Goal: Communication & Community: Participate in discussion

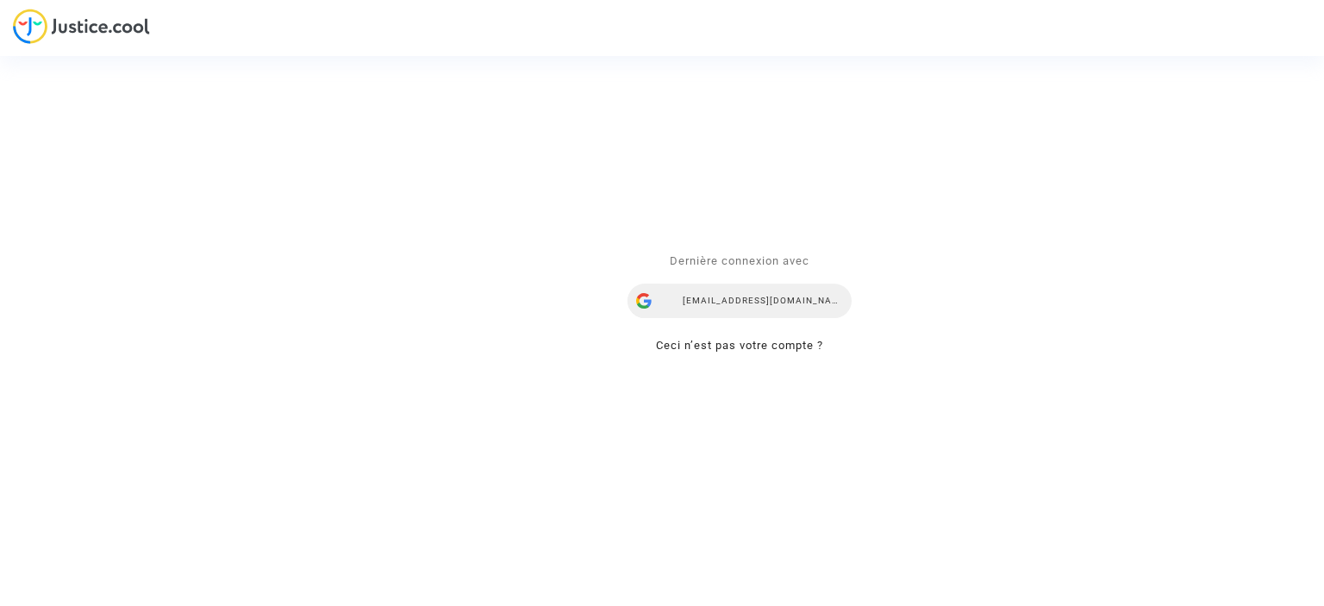
click at [786, 292] on div "yana.rubanova@skycop.com" at bounding box center [740, 301] width 224 height 34
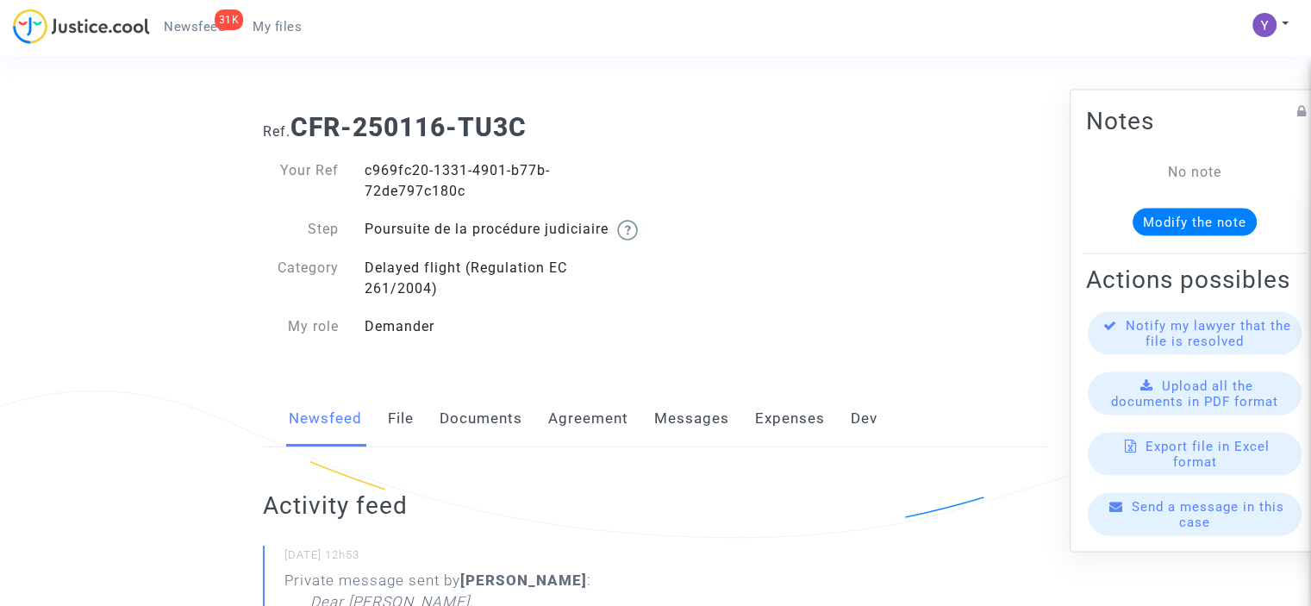
click at [1146, 534] on div "Send a message in this case" at bounding box center [1195, 513] width 214 height 43
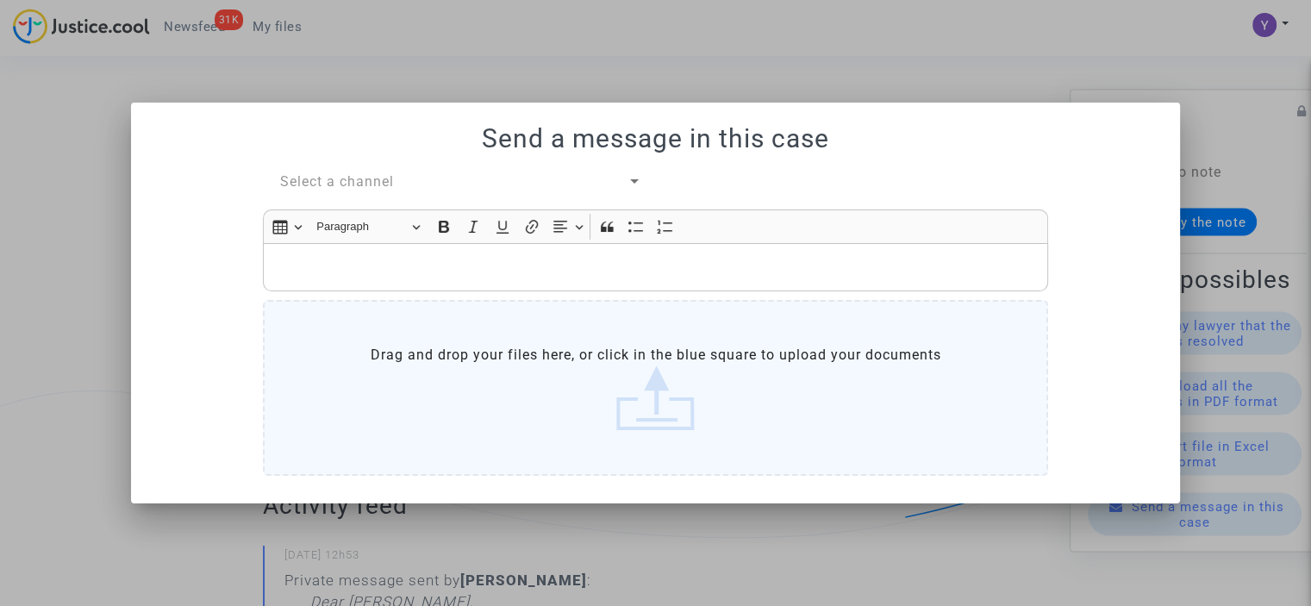
click at [363, 188] on span "Select a channel" at bounding box center [337, 181] width 114 height 16
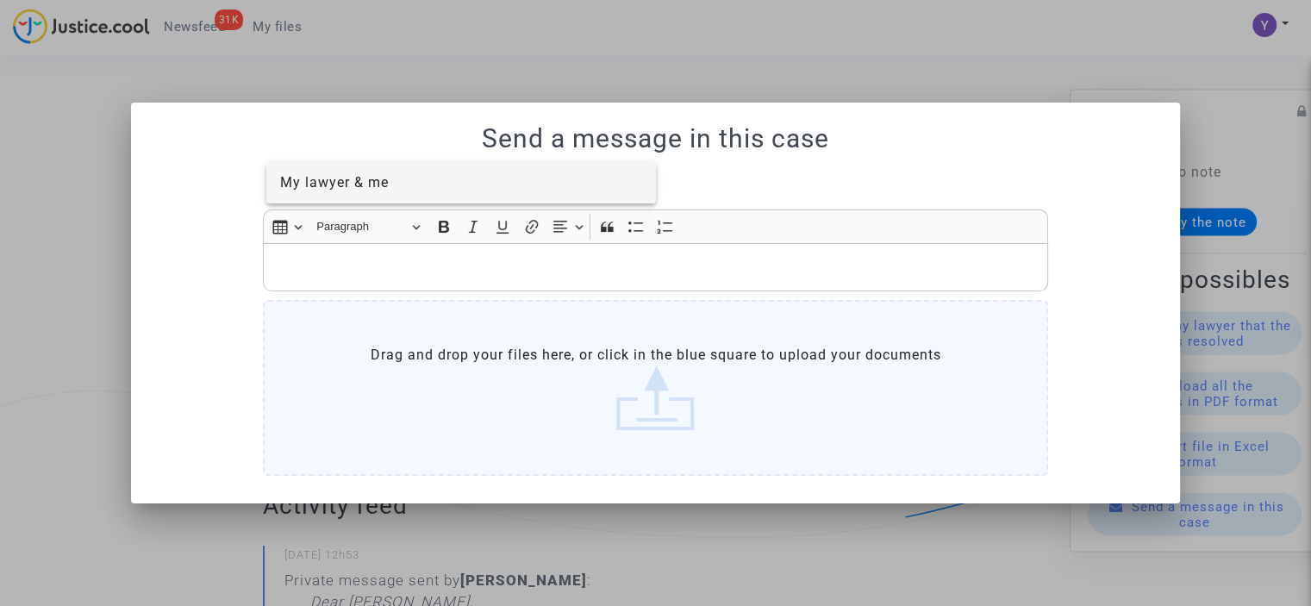
click at [372, 189] on span "My lawyer & me" at bounding box center [334, 182] width 109 height 16
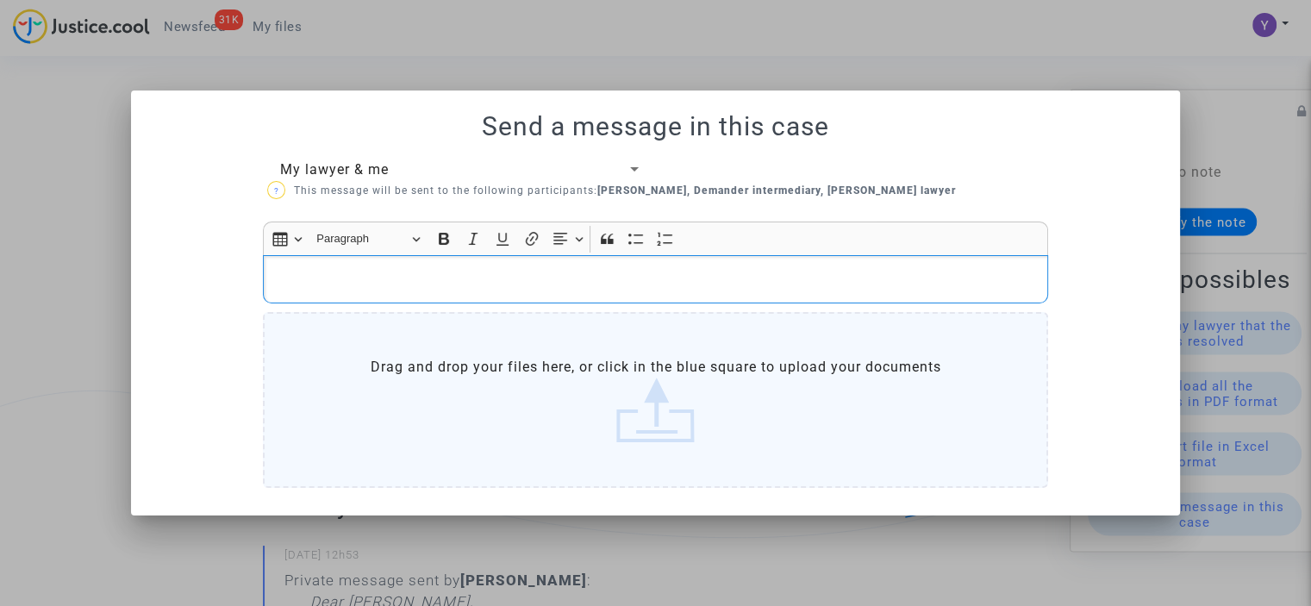
click at [365, 278] on p "Rich Text Editor, main" at bounding box center [655, 280] width 767 height 22
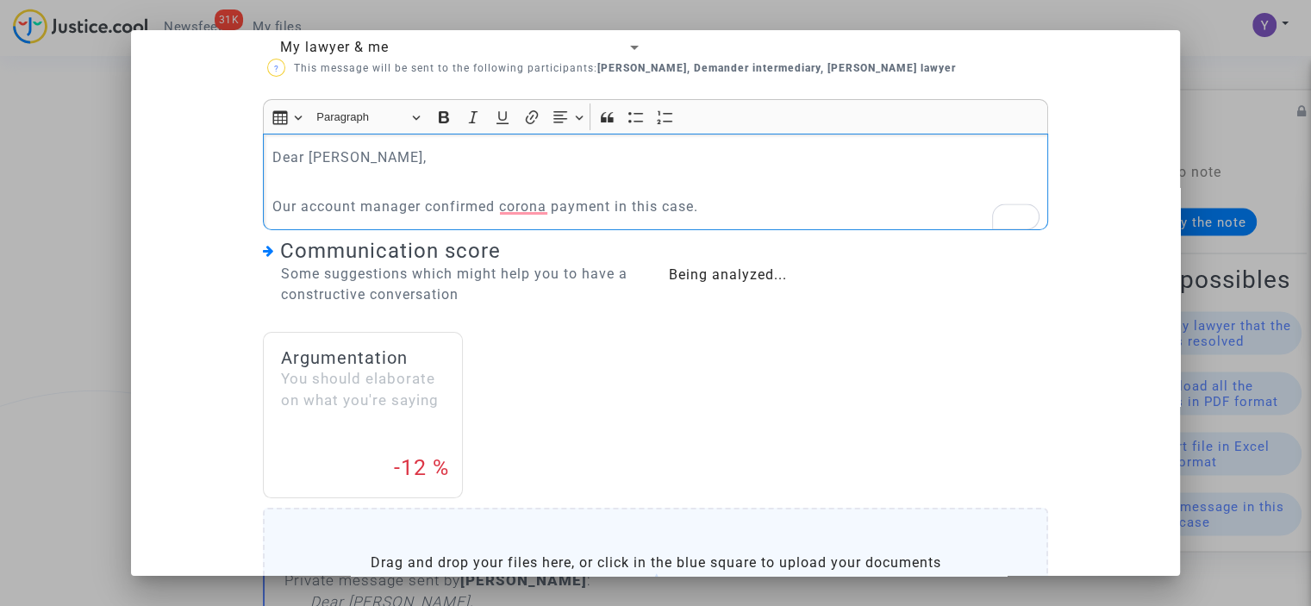
scroll to position [62, 0]
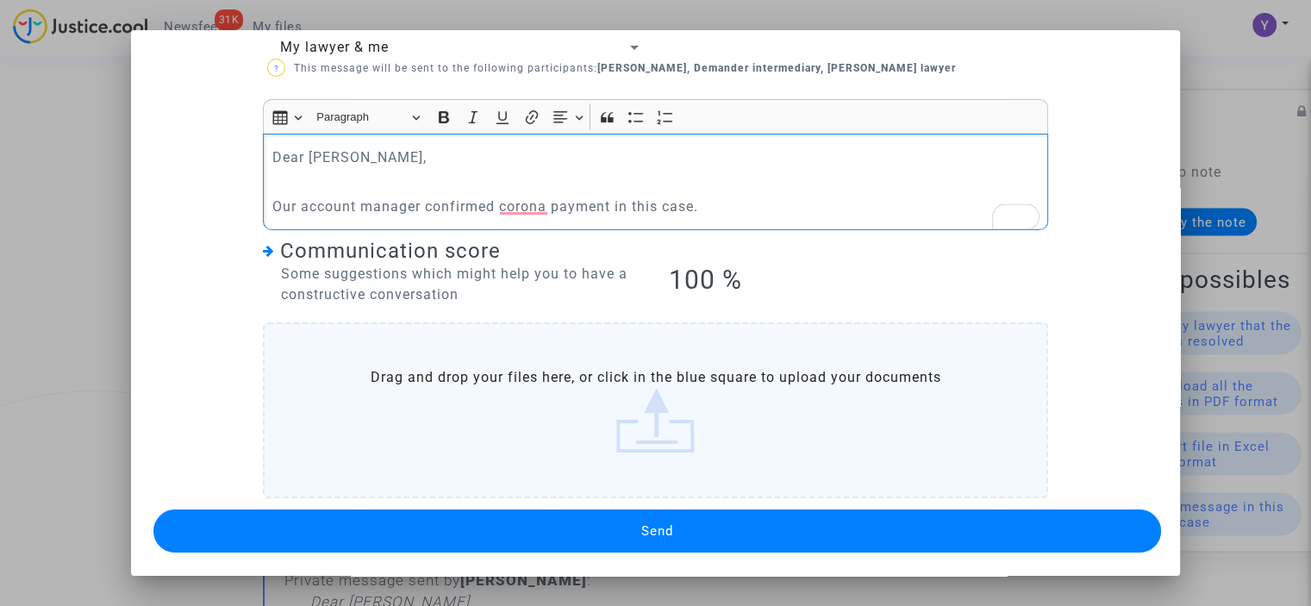
click at [588, 516] on button "Send" at bounding box center [657, 530] width 1008 height 43
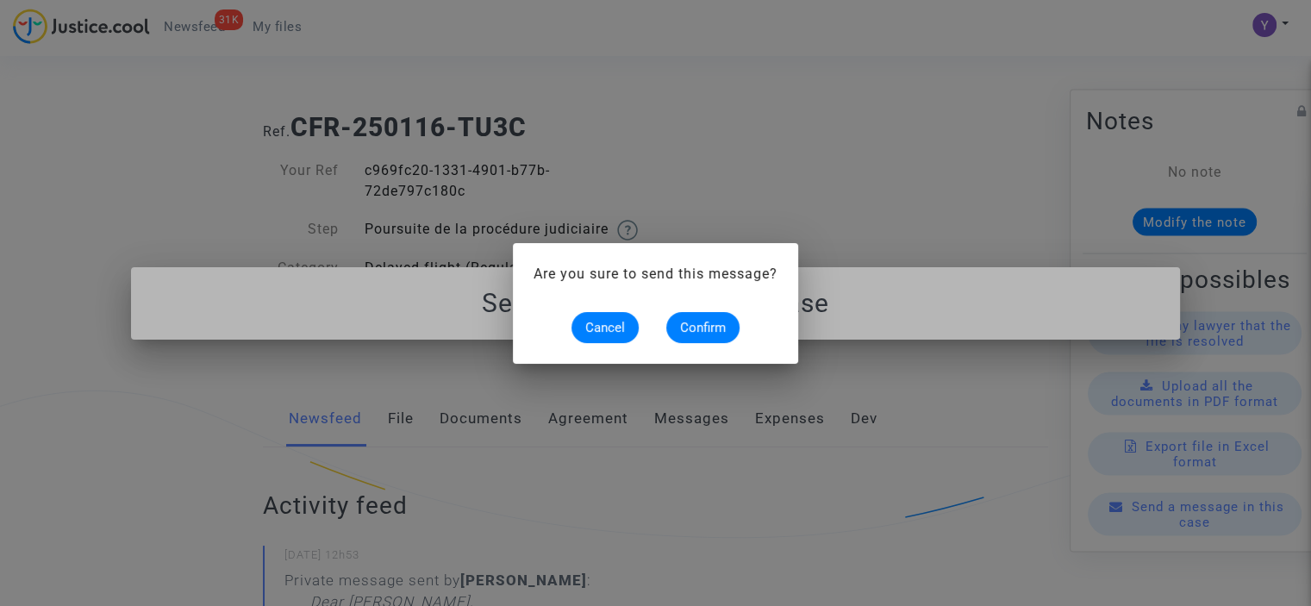
scroll to position [0, 0]
click at [711, 332] on span "Confirm" at bounding box center [703, 328] width 46 height 16
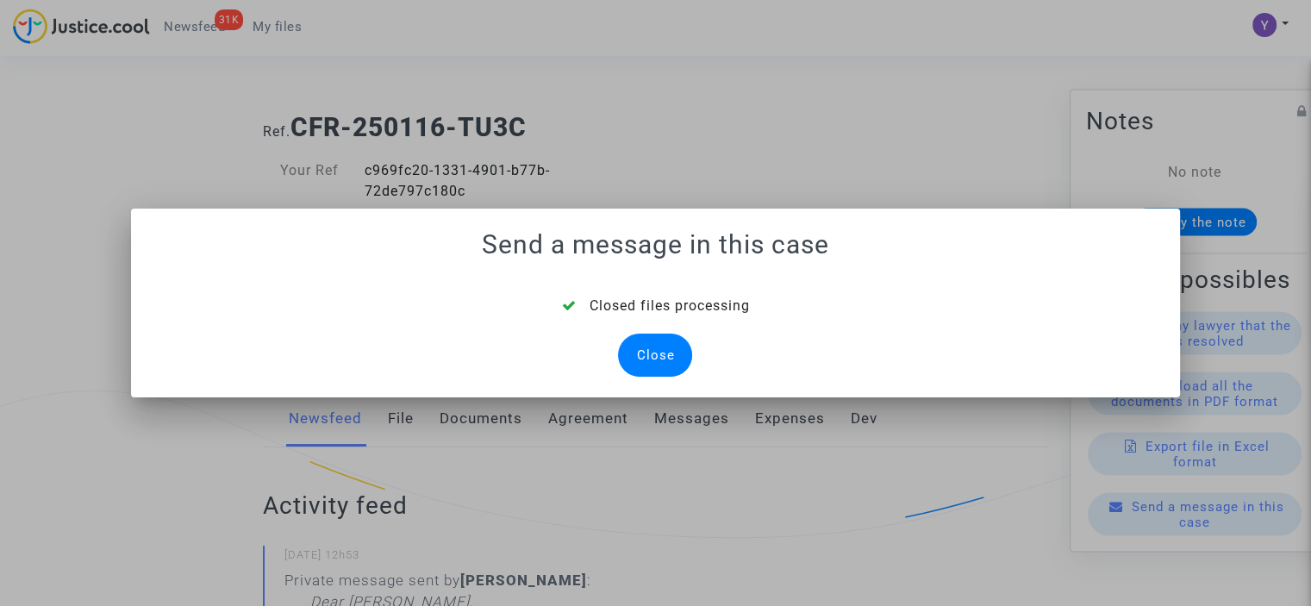
click at [634, 353] on div "Close" at bounding box center [655, 355] width 74 height 43
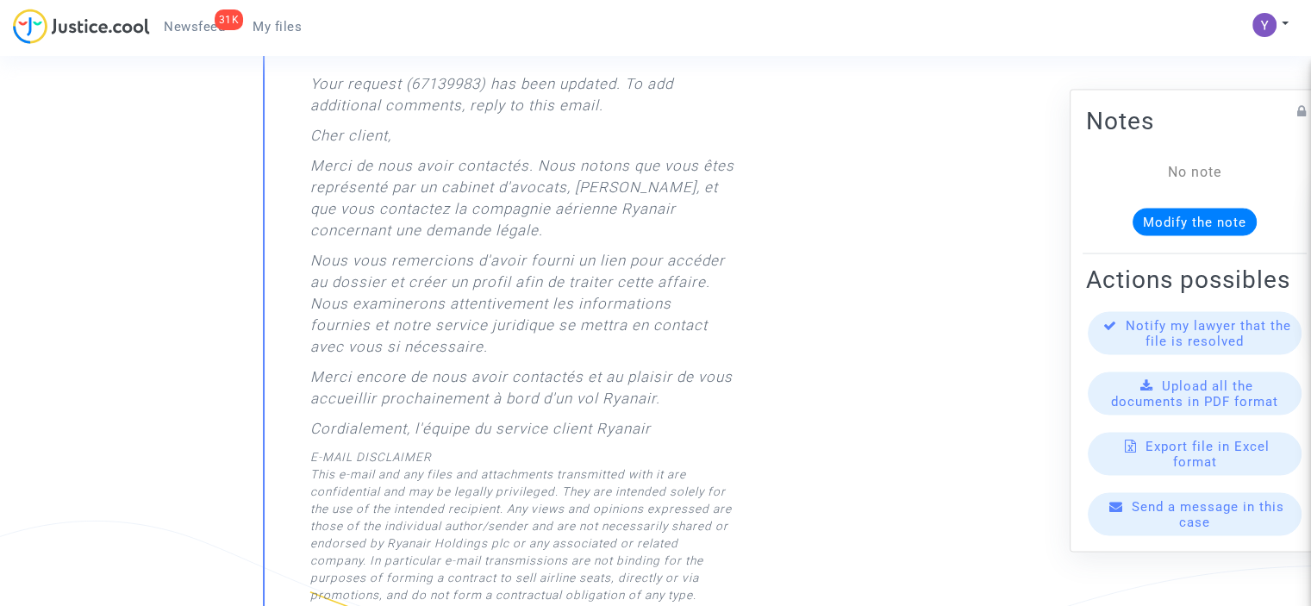
scroll to position [569, 0]
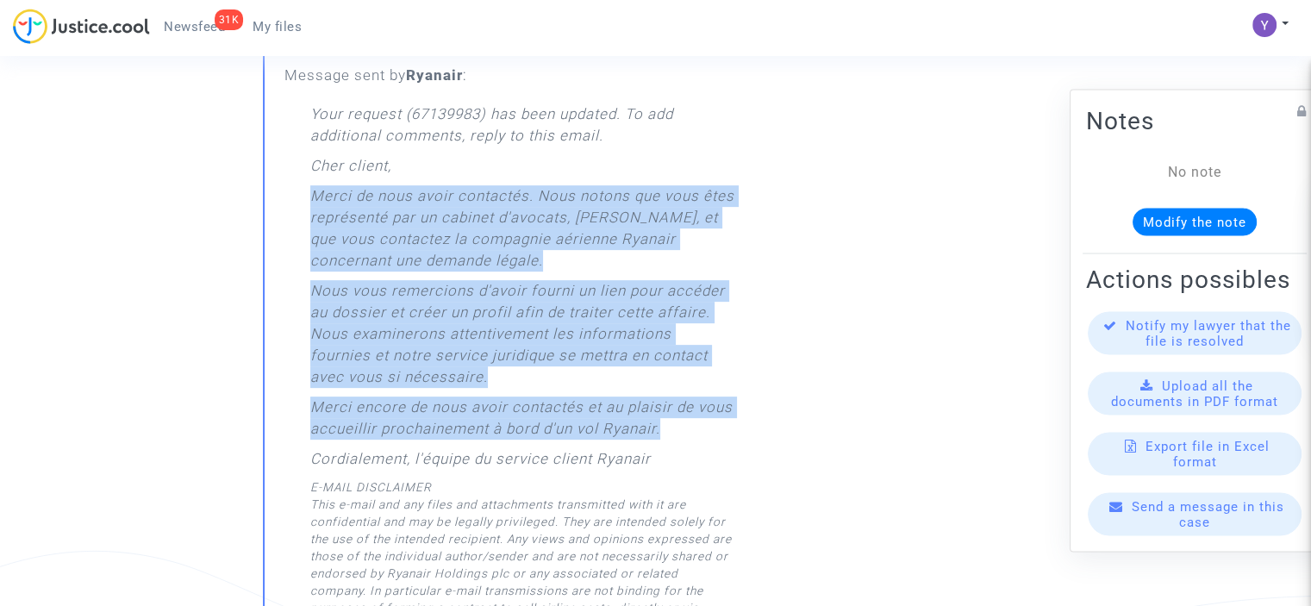
drag, startPoint x: 315, startPoint y: 199, endPoint x: 552, endPoint y: 380, distance: 298.3
click at [683, 427] on div "Your request (67139983) has been updated. To add additional comments, reply to …" at bounding box center [522, 441] width 424 height 677
copy div "Merci de nous avoir contactés. Nous notons que vous êtes représenté par un cabi…"
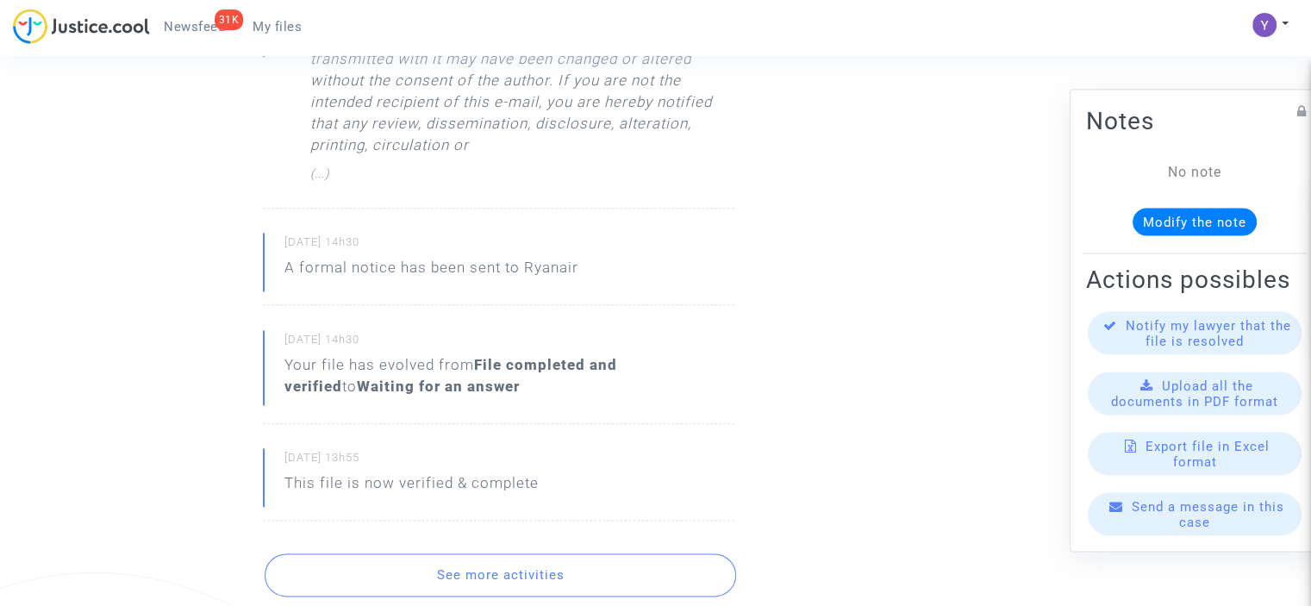
scroll to position [2121, 0]
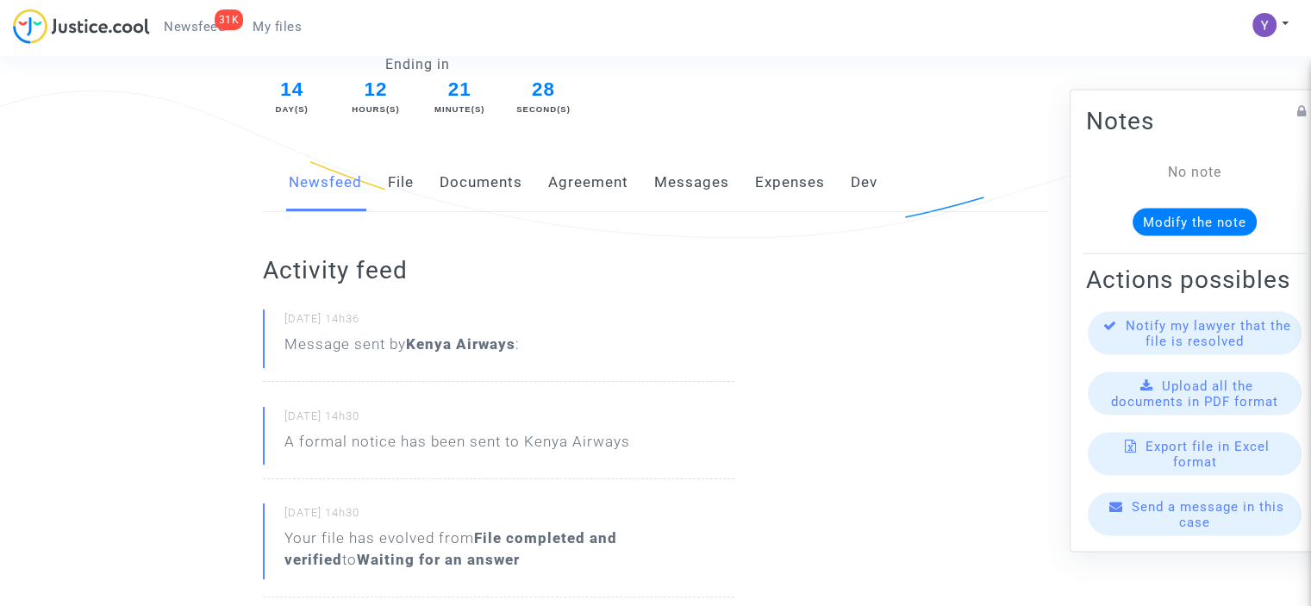
scroll to position [172, 0]
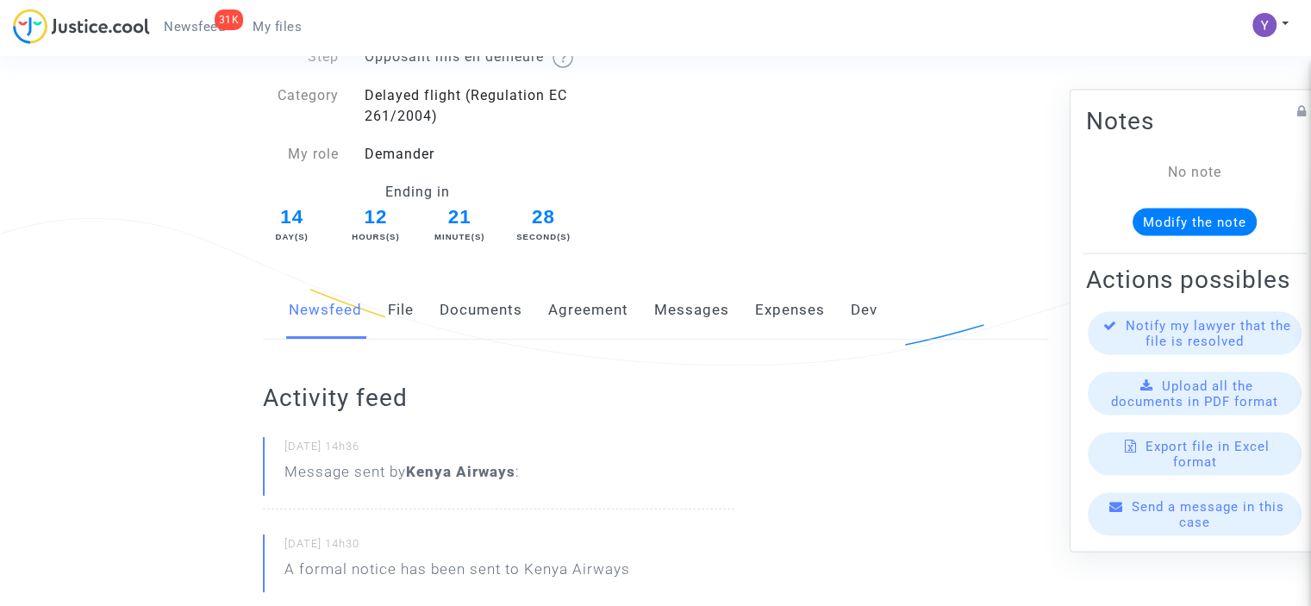
click at [687, 317] on link "Messages" at bounding box center [691, 310] width 75 height 57
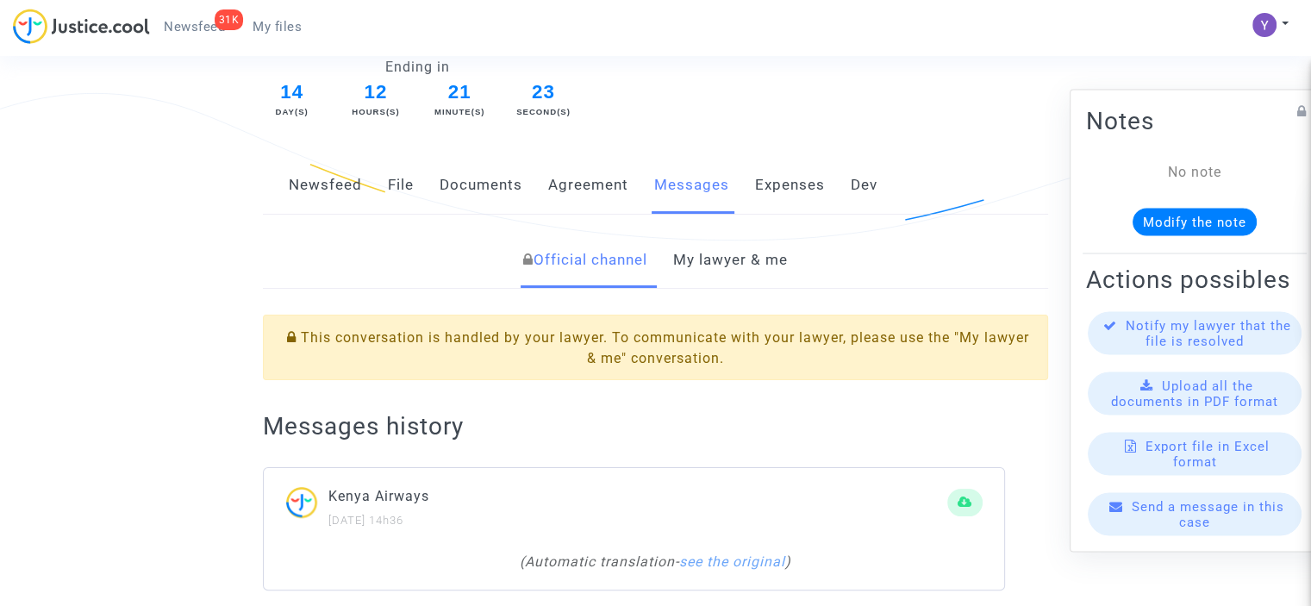
scroll to position [167, 0]
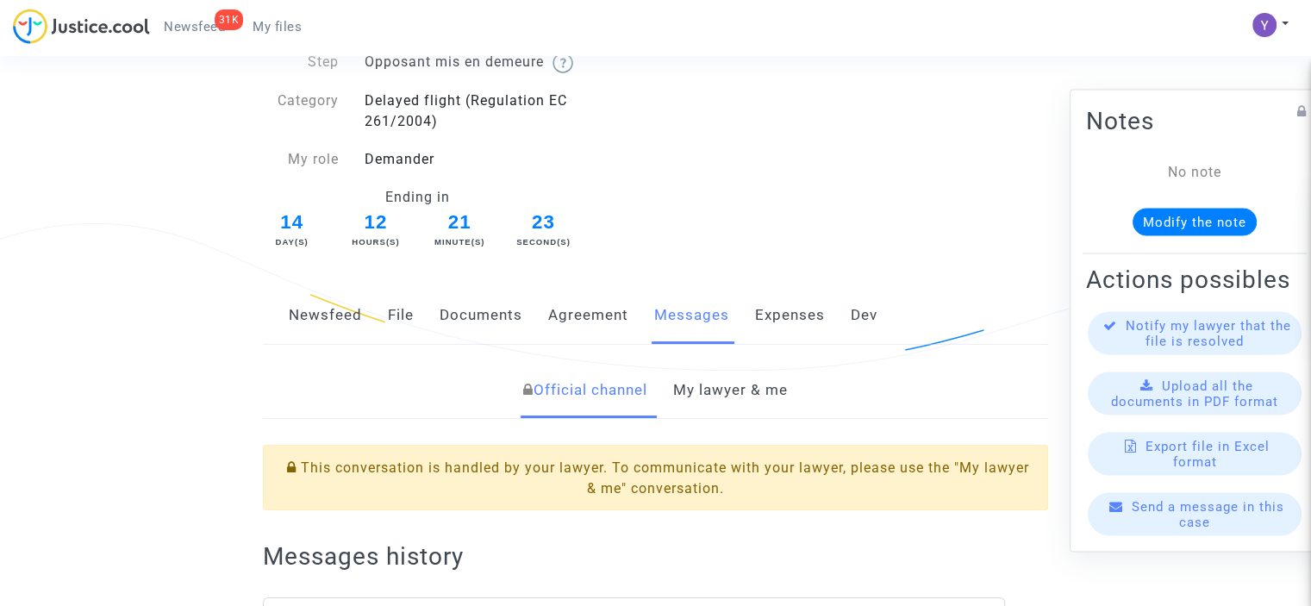
click at [338, 318] on link "Newsfeed" at bounding box center [325, 315] width 73 height 57
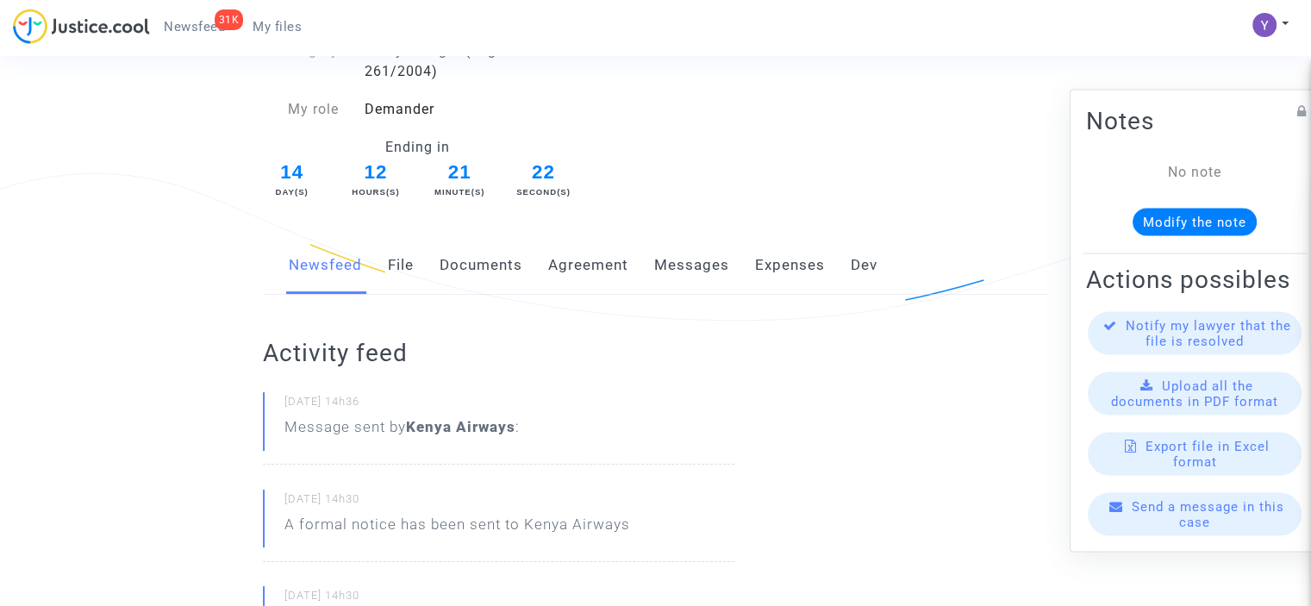
scroll to position [345, 0]
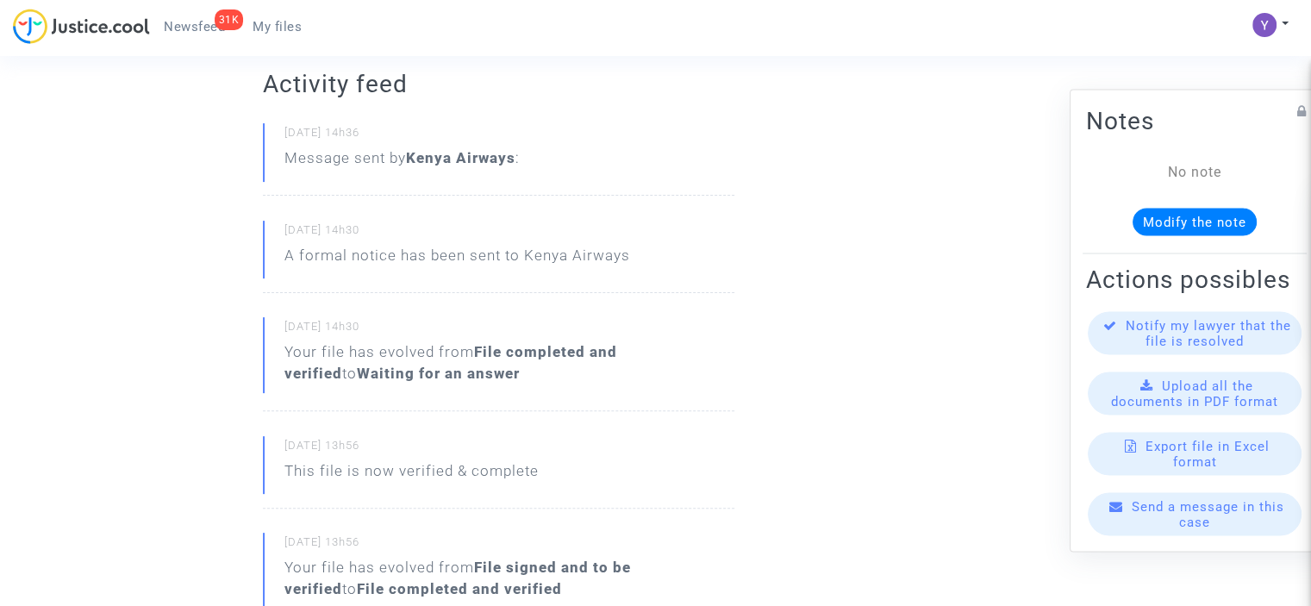
scroll to position [397, 0]
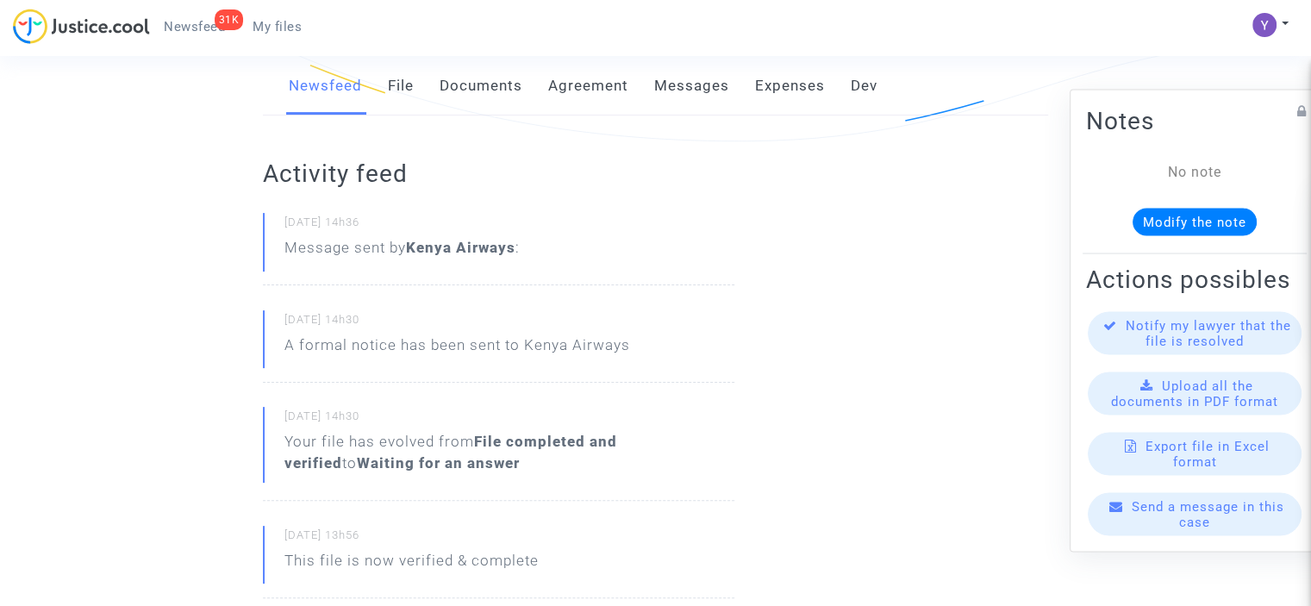
click at [452, 253] on b "Kenya Airways" at bounding box center [460, 247] width 109 height 17
